Goal: Information Seeking & Learning: Learn about a topic

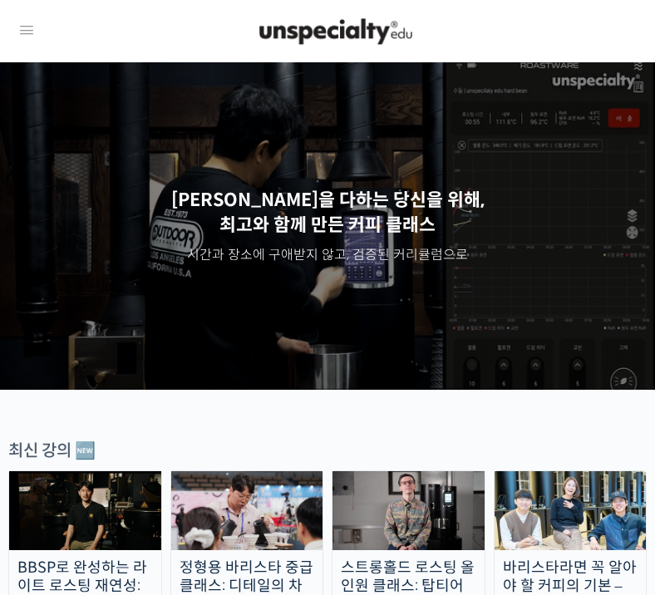
click at [30, 32] on icon at bounding box center [27, 31] width 20 height 20
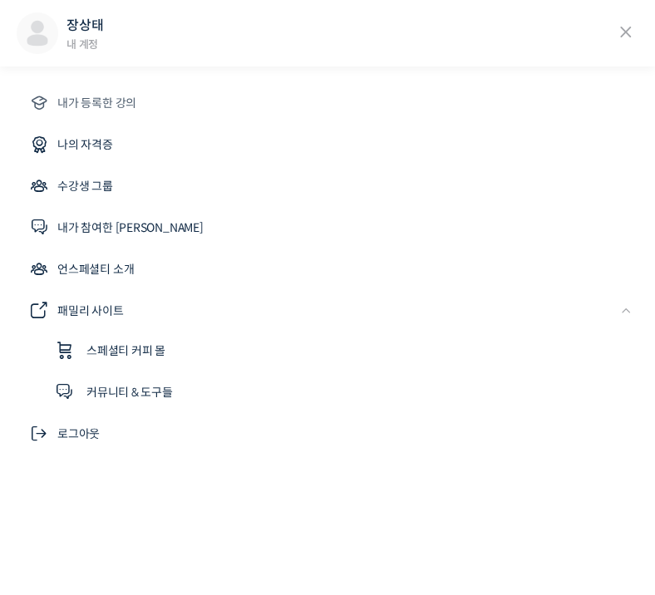
click at [107, 104] on span "내가 등록한 강의" at bounding box center [96, 103] width 79 height 20
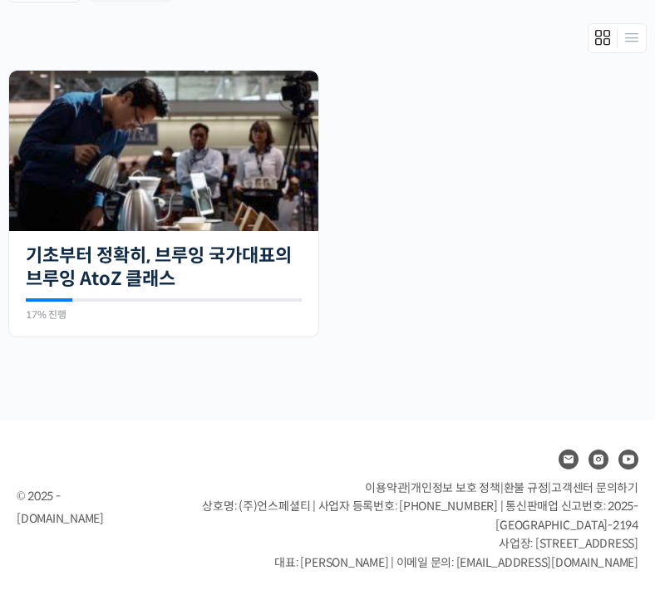
scroll to position [355, 0]
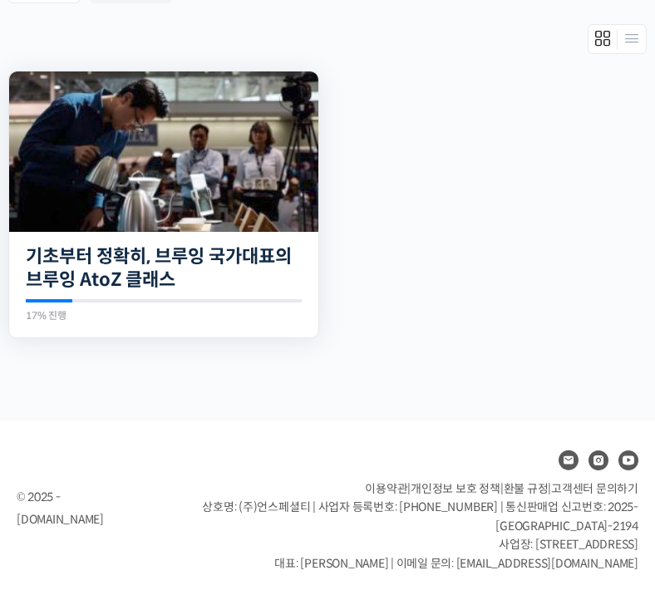
click at [228, 207] on img at bounding box center [163, 151] width 309 height 160
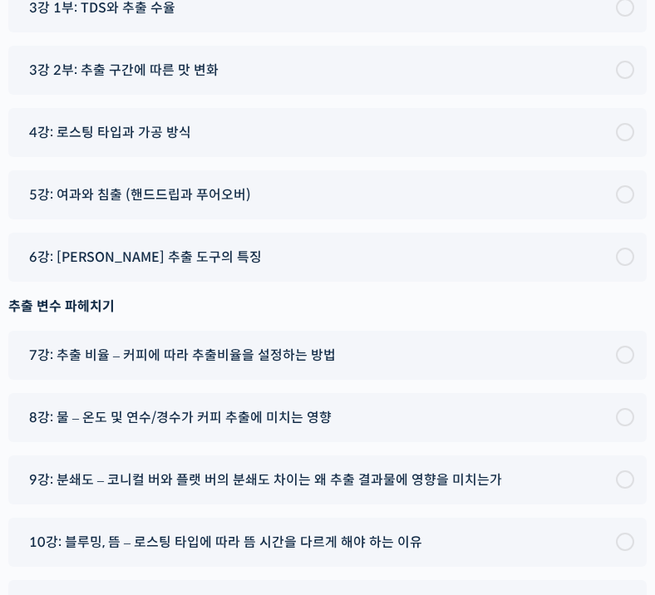
scroll to position [9828, 0]
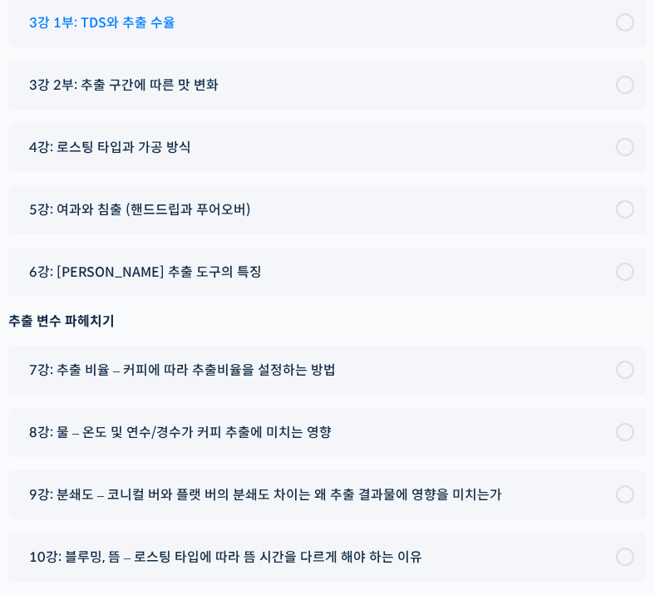
click at [174, 34] on div "3강 1부: TDS와 추출 수율" at bounding box center [318, 23] width 595 height 22
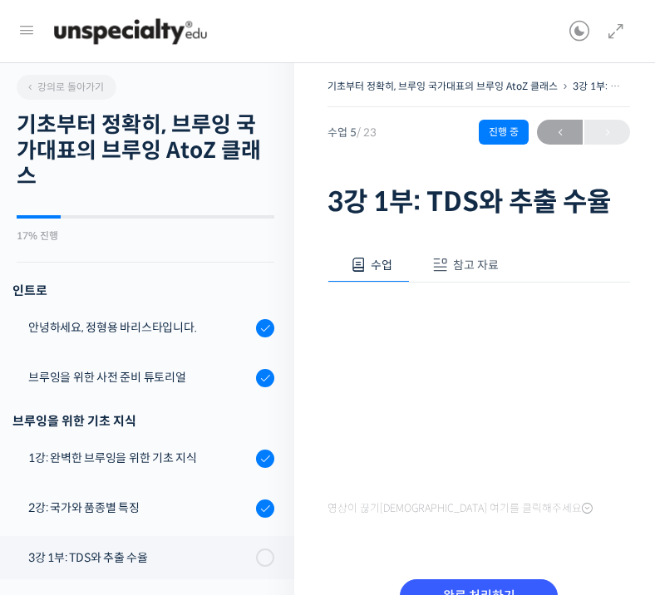
scroll to position [66, 0]
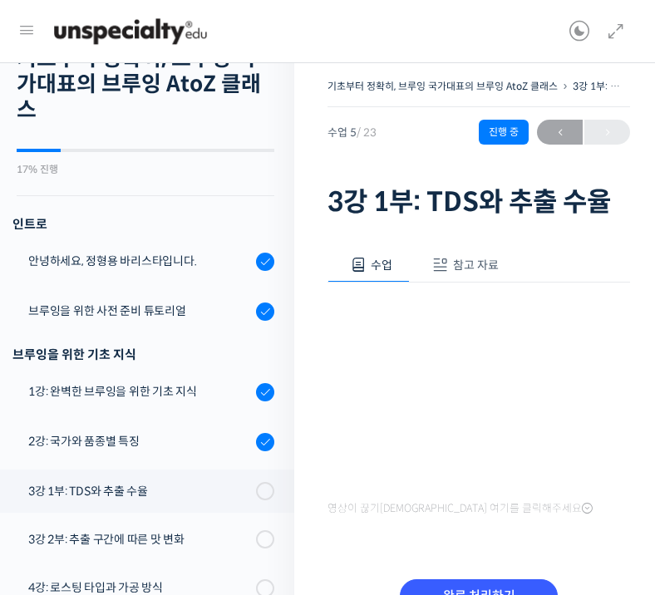
click at [455, 246] on div "수업 참고 자료 영상이 끊기[DEMOGRAPHIC_DATA]를 클릭해주세요 PPT 수업 자료 (클릭하시면 새 창에서 열립니다) 보충 교보재 (…" at bounding box center [478, 440] width 302 height 434
click at [463, 267] on span "참고 자료" at bounding box center [476, 265] width 46 height 15
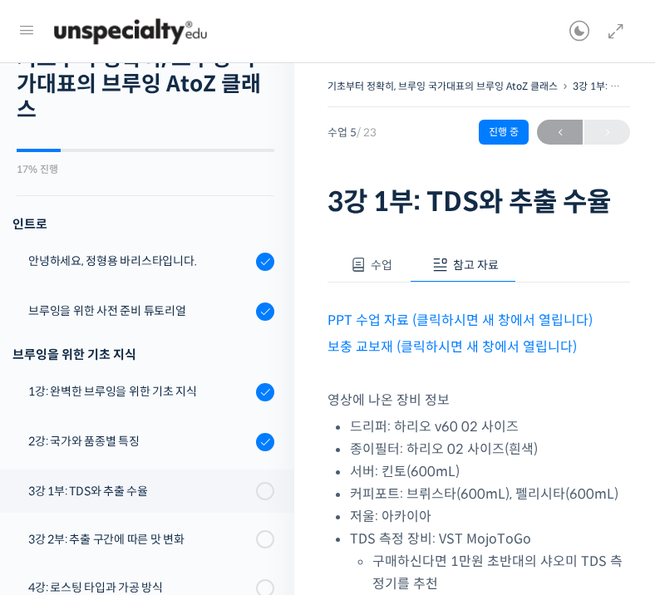
click at [460, 321] on link "PPT 수업 자료 (클릭하시면 새 창에서 열립니다)" at bounding box center [459, 320] width 265 height 17
